Goal: Use online tool/utility: Utilize a website feature to perform a specific function

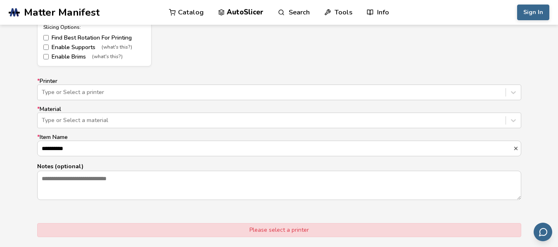
scroll to position [490, 0]
click at [256, 92] on div at bounding box center [271, 92] width 459 height 8
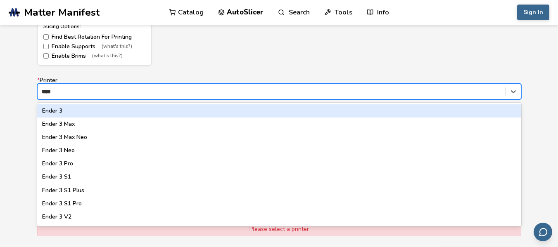
type input "*****"
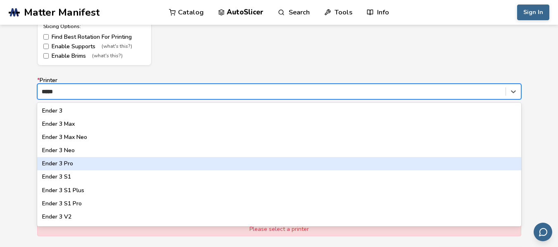
click at [77, 166] on div "Ender 3 Pro" at bounding box center [279, 163] width 484 height 13
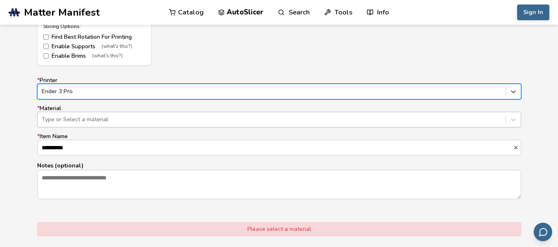
click at [87, 123] on div at bounding box center [271, 120] width 459 height 8
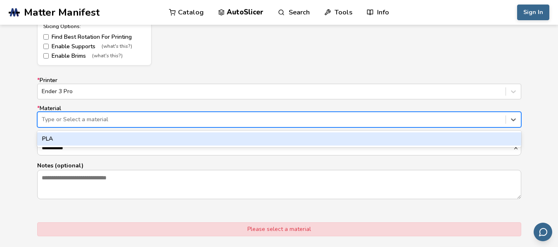
click at [80, 135] on div "PLA" at bounding box center [279, 139] width 484 height 13
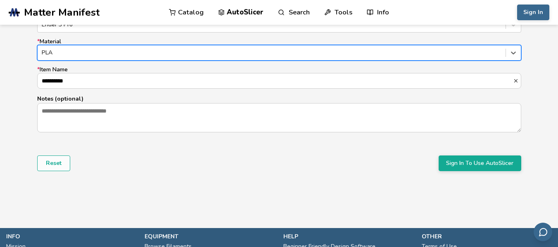
scroll to position [558, 0]
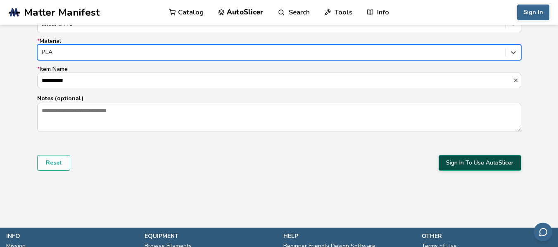
click at [462, 160] on button "Sign In To Use AutoSlicer" at bounding box center [479, 163] width 83 height 16
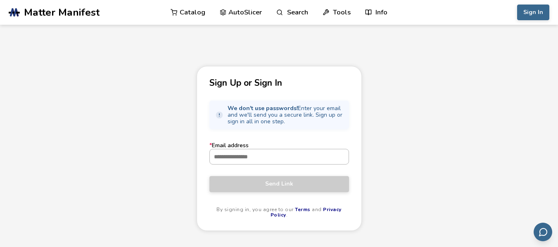
click at [273, 160] on input "* Email address" at bounding box center [279, 156] width 139 height 15
click at [403, 181] on div "Sign Up or Sign In We don't use passwords! Enter your email and we'll send you …" at bounding box center [279, 178] width 558 height 224
click at [332, 157] on input "* Email address" at bounding box center [279, 156] width 139 height 15
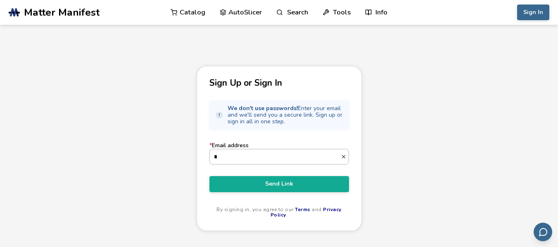
type input "**********"
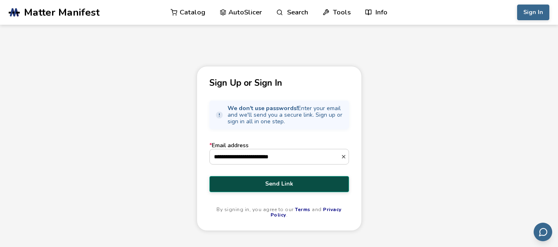
click at [306, 183] on span "Send Link" at bounding box center [278, 184] width 127 height 7
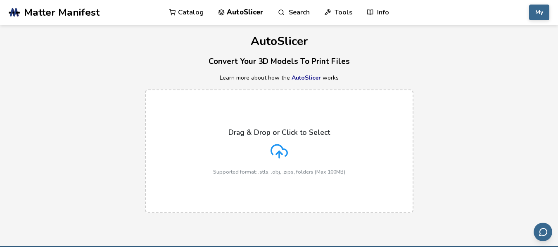
scroll to position [4, 0]
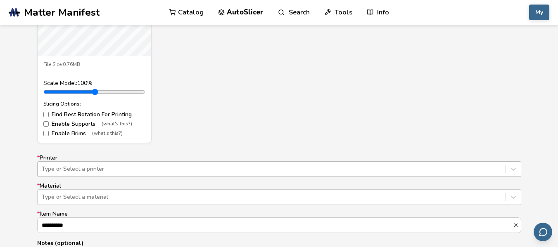
click at [199, 163] on div "Type or Select a printer" at bounding box center [279, 169] width 484 height 16
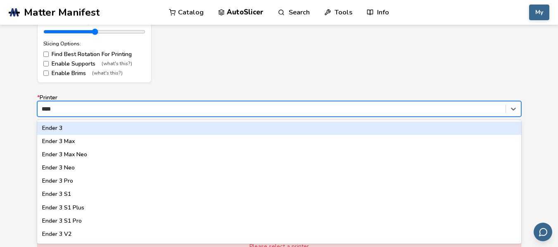
type input "*****"
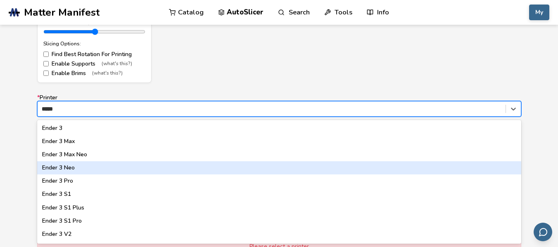
click at [85, 173] on div "Ender 3 Neo" at bounding box center [279, 167] width 484 height 13
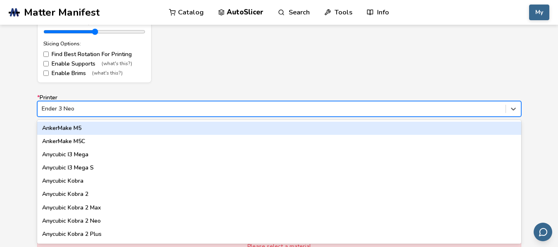
click at [94, 113] on div at bounding box center [271, 109] width 459 height 8
click at [90, 107] on div at bounding box center [271, 109] width 459 height 8
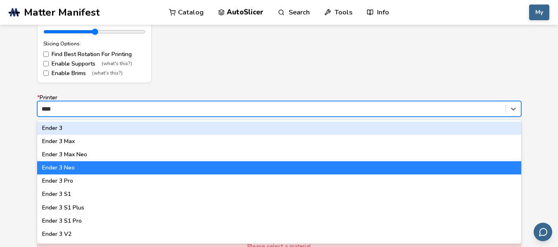
type input "*****"
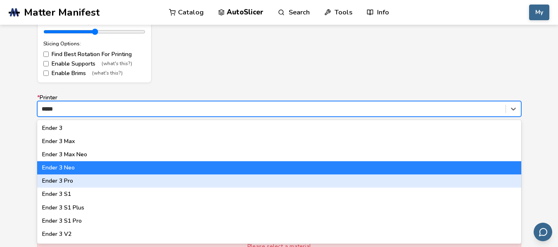
click at [79, 183] on div "Ender 3 Pro" at bounding box center [279, 181] width 484 height 13
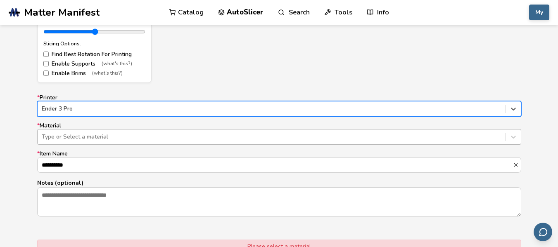
click at [74, 143] on div "Type or Select a material" at bounding box center [272, 137] width 468 height 12
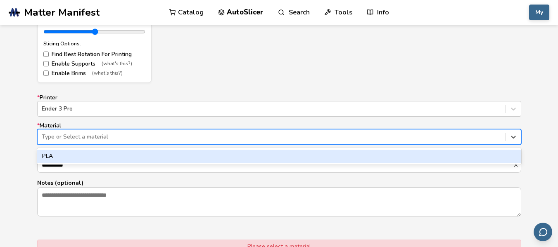
click at [72, 153] on div "PLA" at bounding box center [279, 156] width 484 height 13
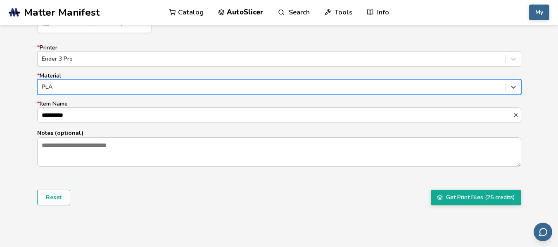
scroll to position [523, 0]
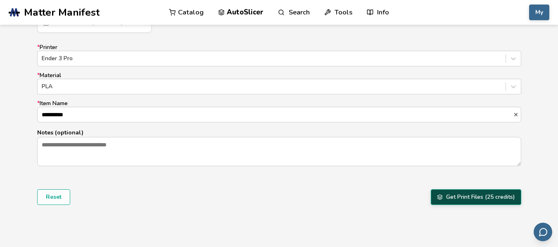
click at [470, 196] on button "Get Print Files (25 credits)" at bounding box center [476, 197] width 90 height 16
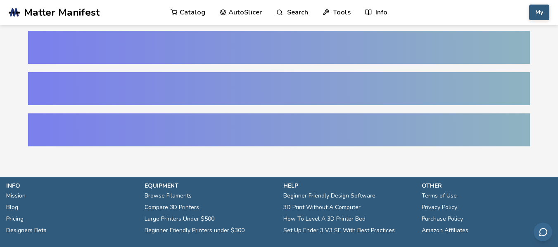
click at [544, 11] on button "My" at bounding box center [539, 13] width 20 height 16
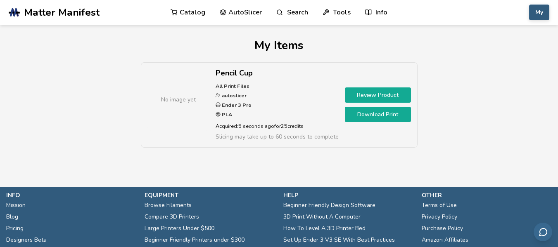
click at [544, 11] on button "My" at bounding box center [539, 13] width 20 height 16
click at [379, 114] on link "Download Print" at bounding box center [378, 114] width 66 height 15
